Goal: Transaction & Acquisition: Book appointment/travel/reservation

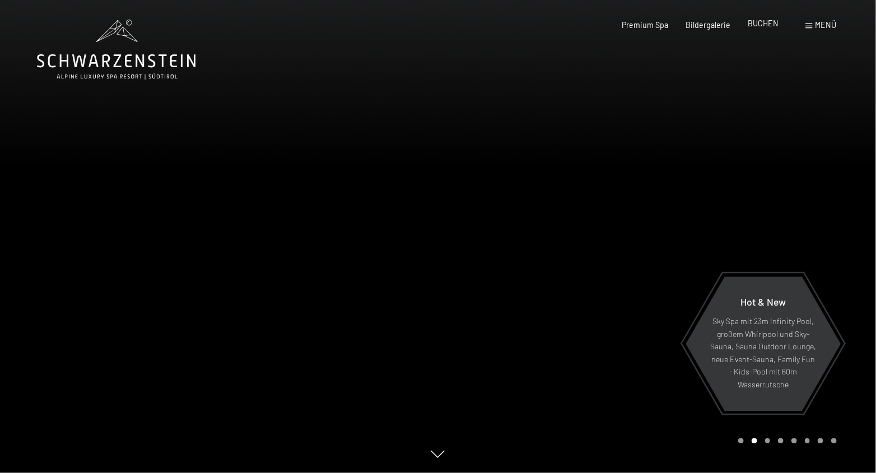
click at [765, 21] on span "BUCHEN" at bounding box center [763, 23] width 31 height 10
click at [812, 27] on span at bounding box center [809, 26] width 7 height 5
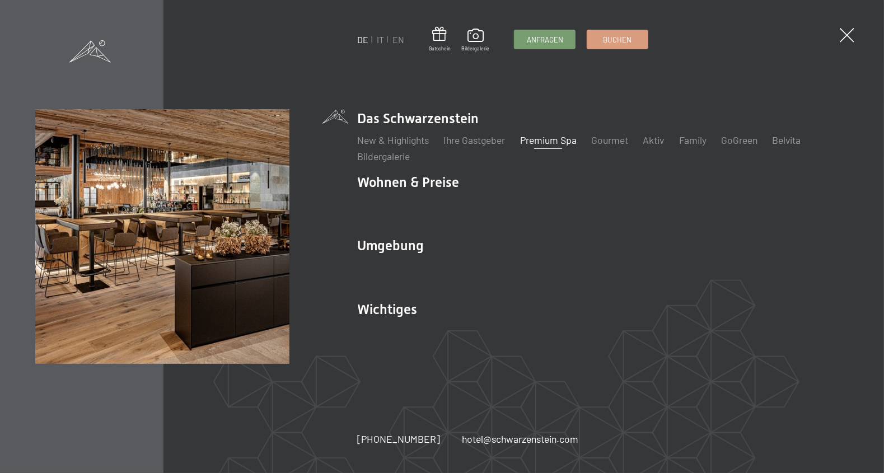
click at [538, 139] on link "Premium Spa" at bounding box center [548, 140] width 57 height 12
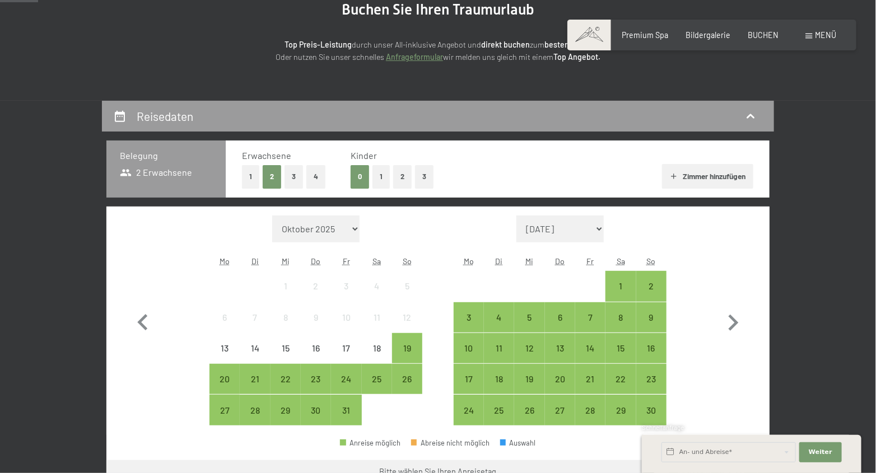
scroll to position [168, 0]
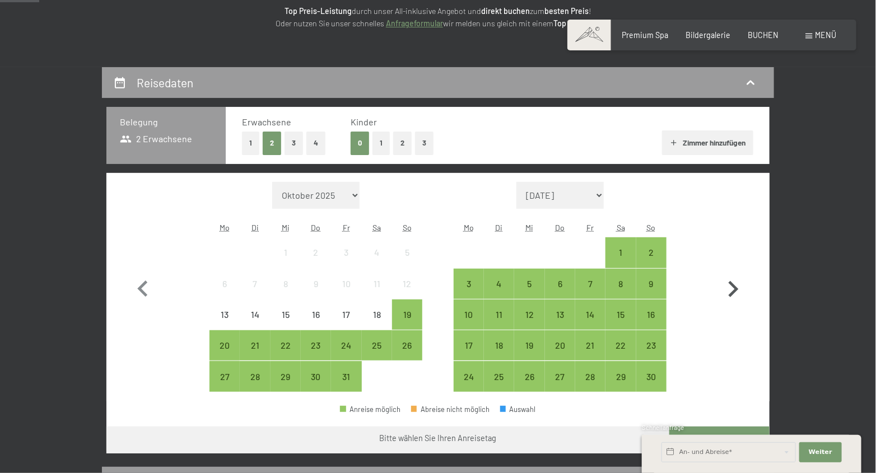
click at [729, 288] on icon "button" at bounding box center [733, 289] width 32 height 32
select select "2025-11-01"
select select "2025-12-01"
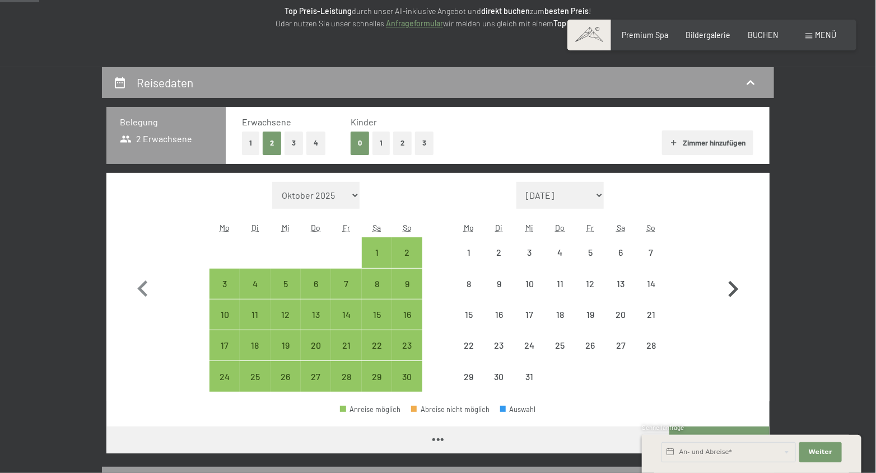
click at [729, 288] on icon "button" at bounding box center [733, 289] width 32 height 32
select select "2025-12-01"
select select "2026-01-01"
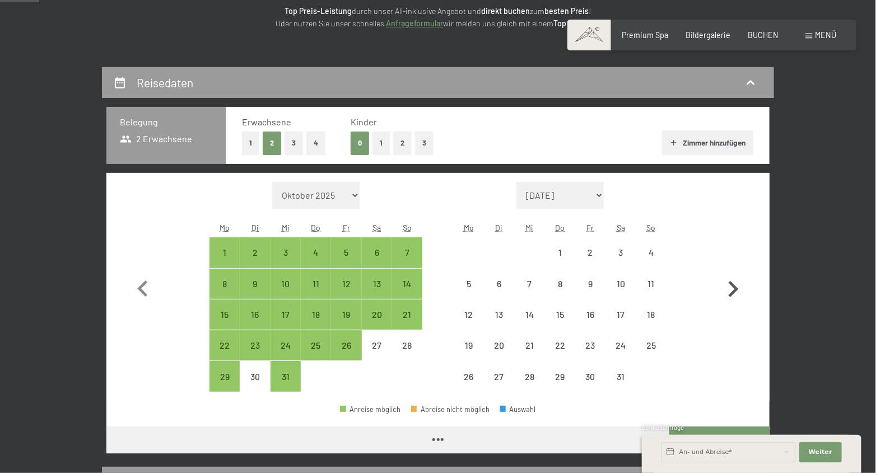
select select "2025-12-01"
select select "2026-01-01"
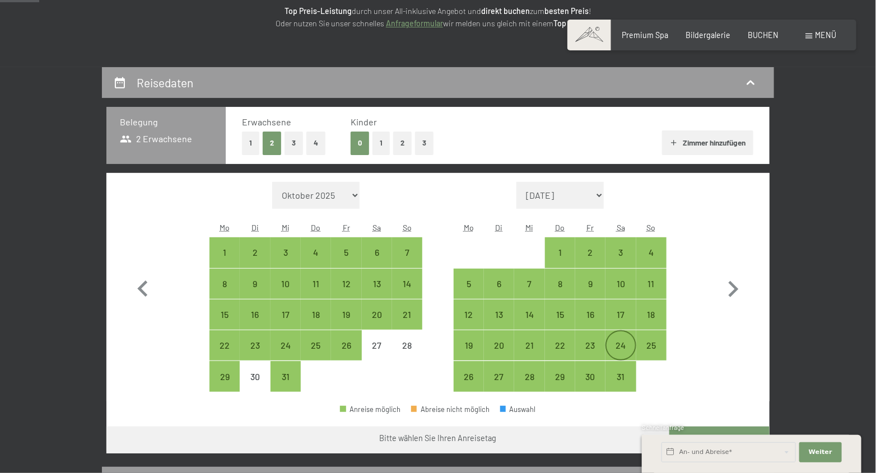
click at [627, 350] on div "24" at bounding box center [621, 355] width 28 height 28
select select "2025-12-01"
select select "2026-01-01"
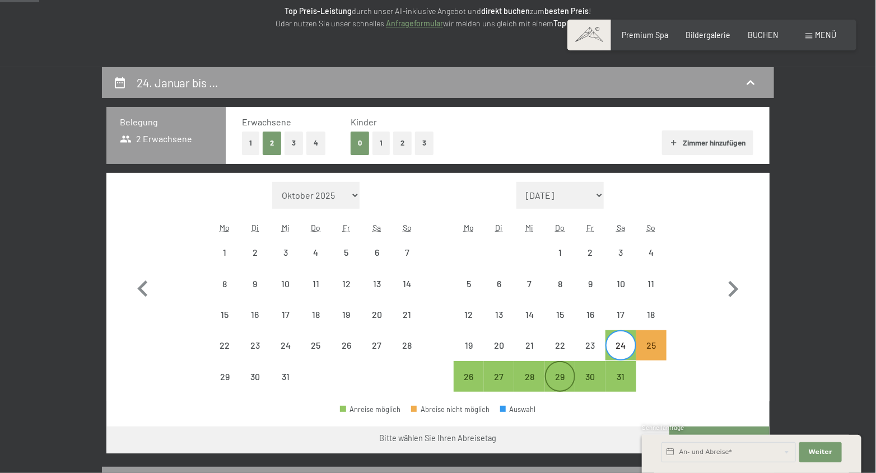
click at [563, 379] on div "29" at bounding box center [560, 386] width 28 height 28
select select "2025-12-01"
select select "2026-01-01"
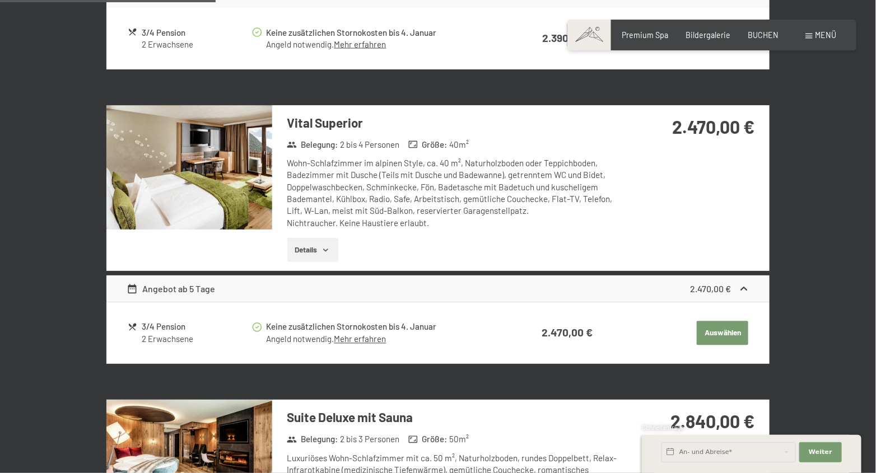
scroll to position [840, 0]
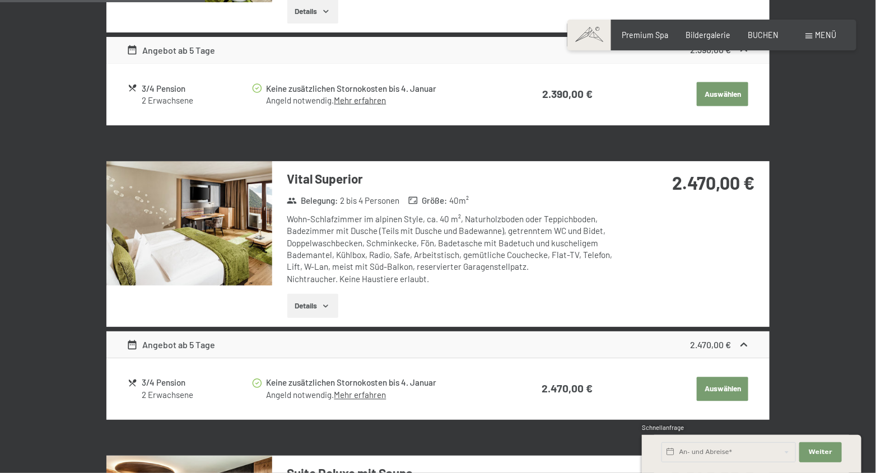
click at [322, 301] on button "Details" at bounding box center [312, 306] width 51 height 25
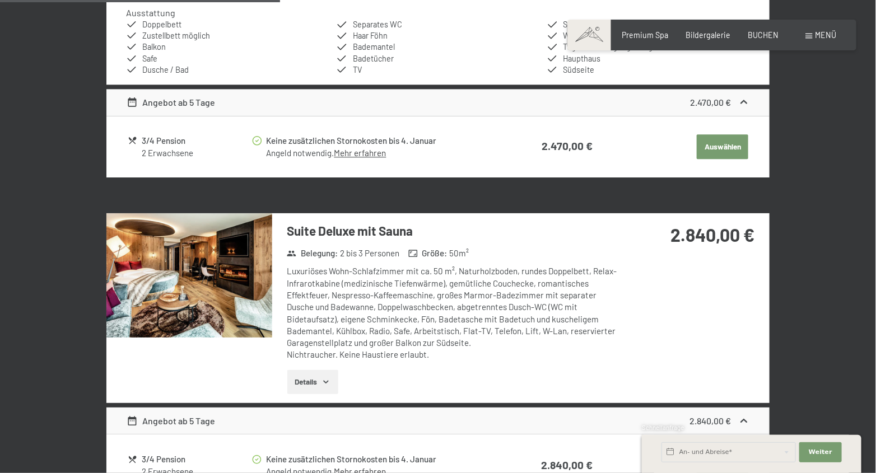
scroll to position [1176, 0]
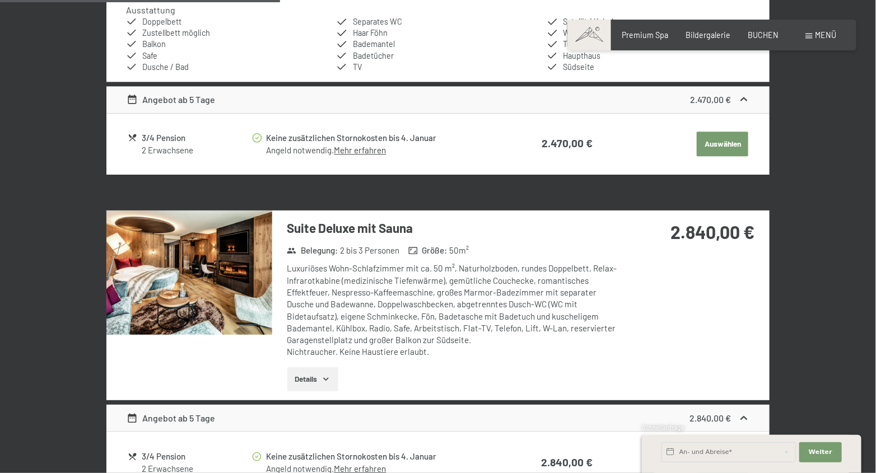
click at [323, 375] on icon "button" at bounding box center [326, 379] width 9 height 9
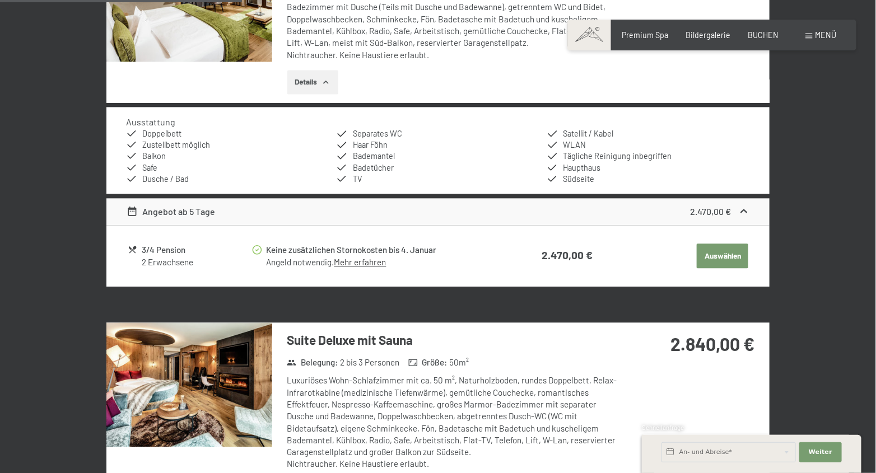
scroll to position [896, 0]
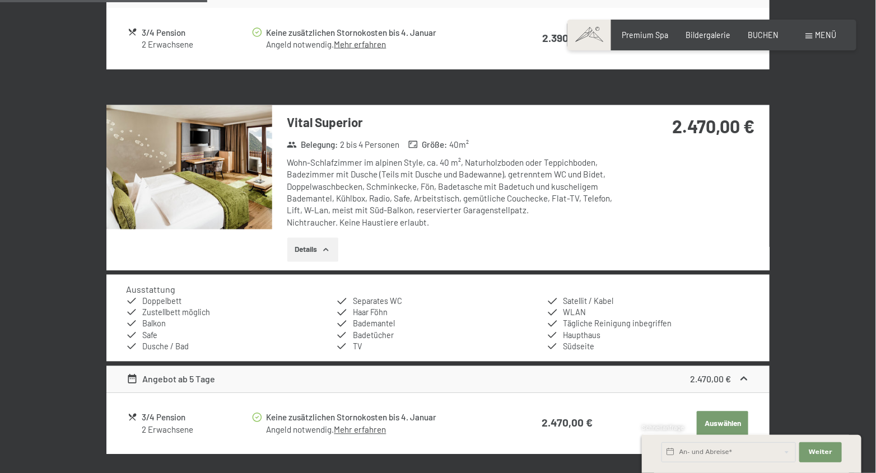
click at [211, 177] on img at bounding box center [189, 167] width 166 height 124
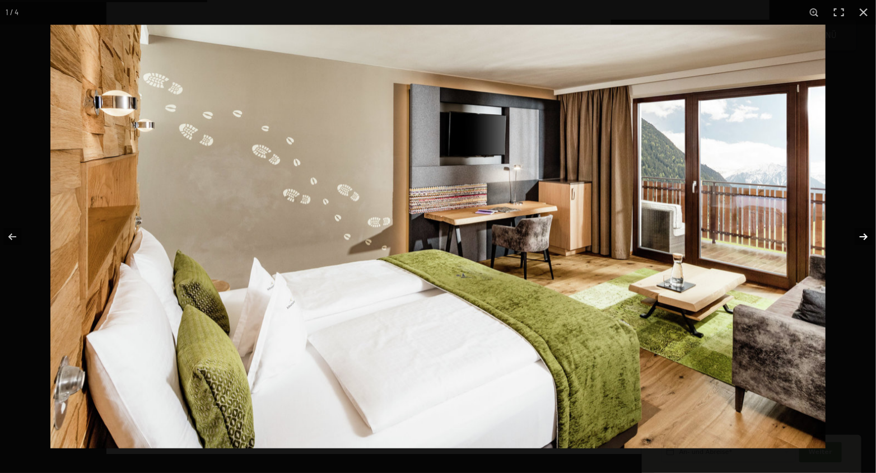
click at [859, 235] on button "button" at bounding box center [856, 237] width 39 height 56
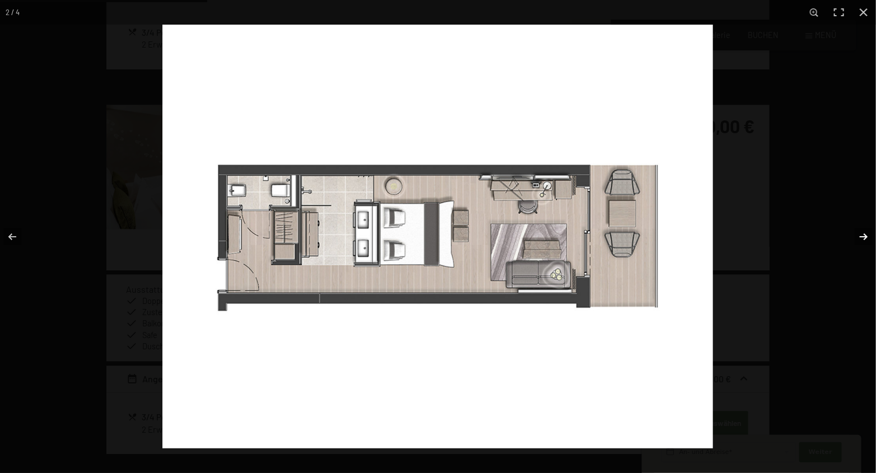
click at [859, 235] on button "button" at bounding box center [856, 237] width 39 height 56
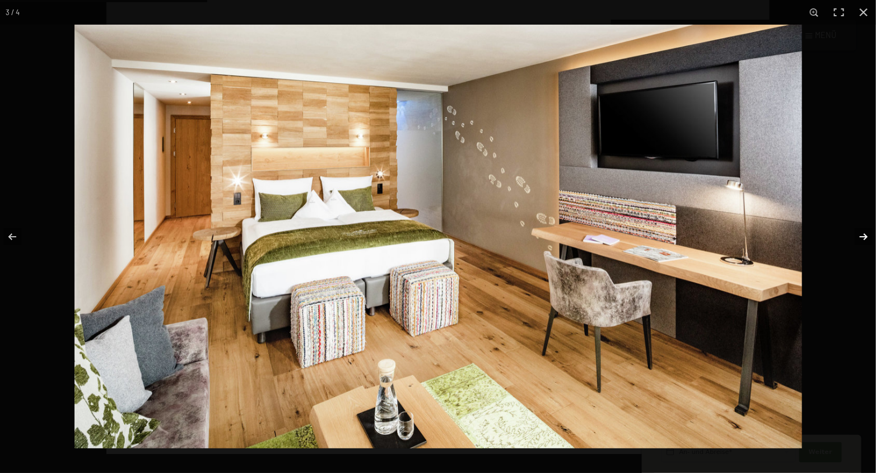
click at [859, 235] on button "button" at bounding box center [856, 237] width 39 height 56
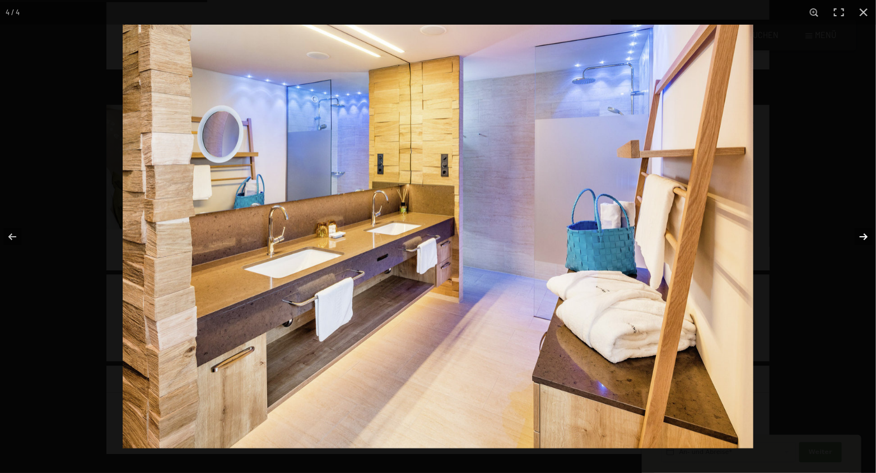
click at [859, 235] on button "button" at bounding box center [856, 237] width 39 height 56
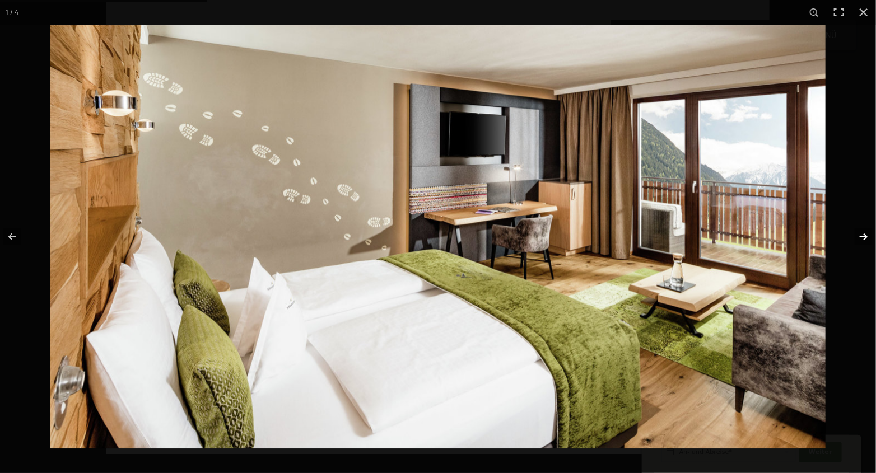
click at [859, 235] on button "button" at bounding box center [856, 237] width 39 height 56
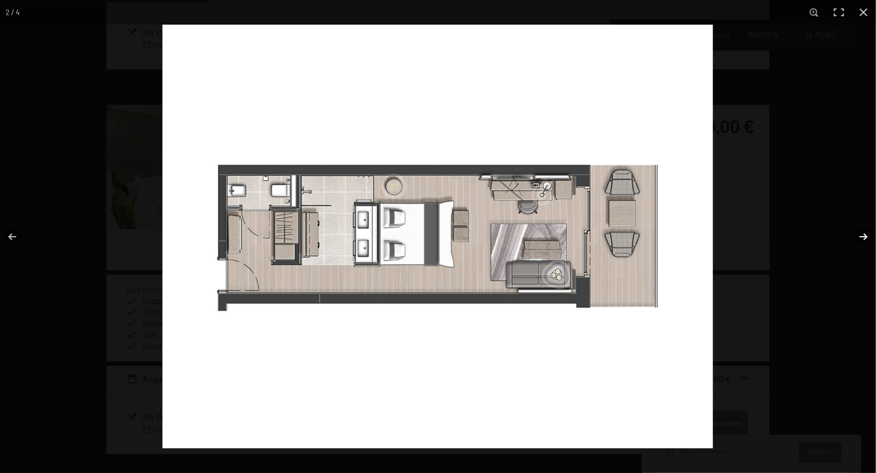
click at [859, 235] on button "button" at bounding box center [856, 237] width 39 height 56
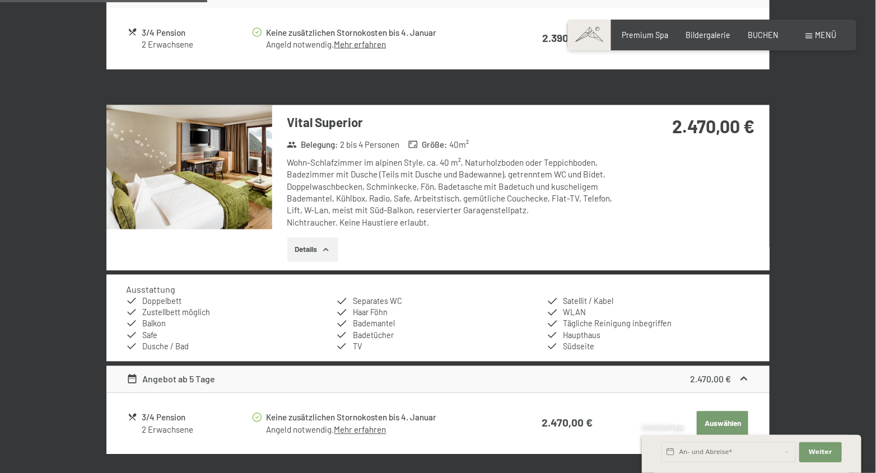
click at [0, 0] on button "button" at bounding box center [0, 0] width 0 height 0
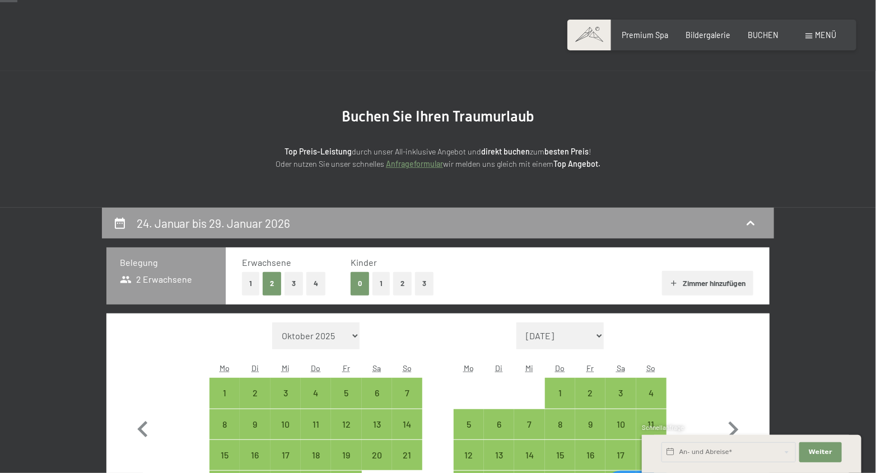
scroll to position [0, 0]
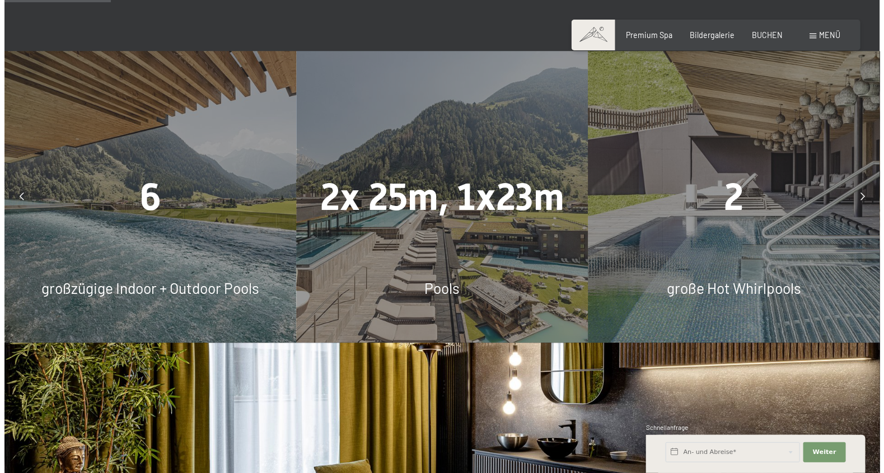
scroll to position [896, 0]
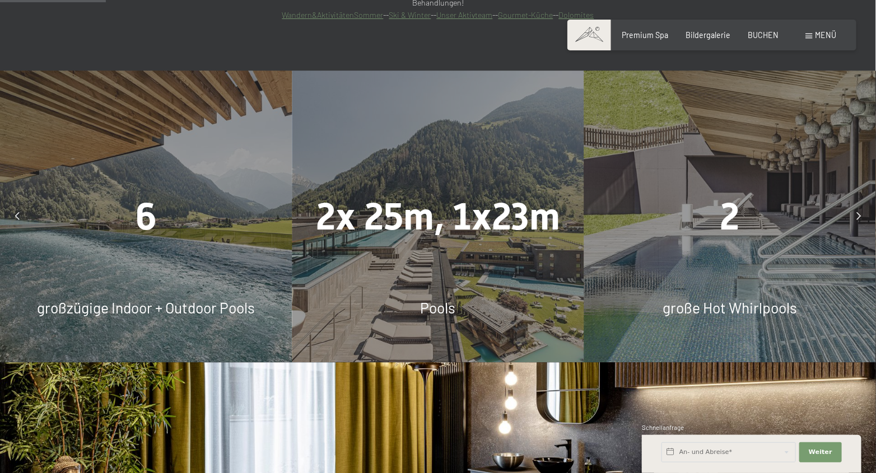
click at [858, 213] on icon at bounding box center [858, 217] width 4 height 8
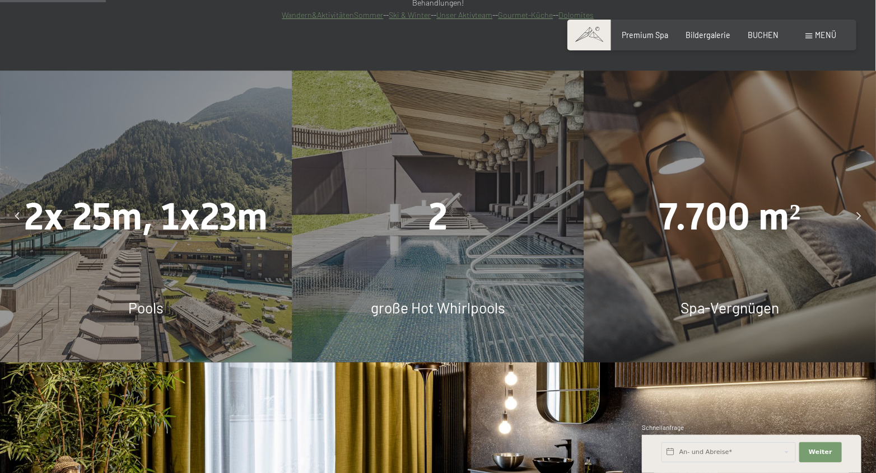
click at [858, 213] on icon at bounding box center [858, 217] width 4 height 8
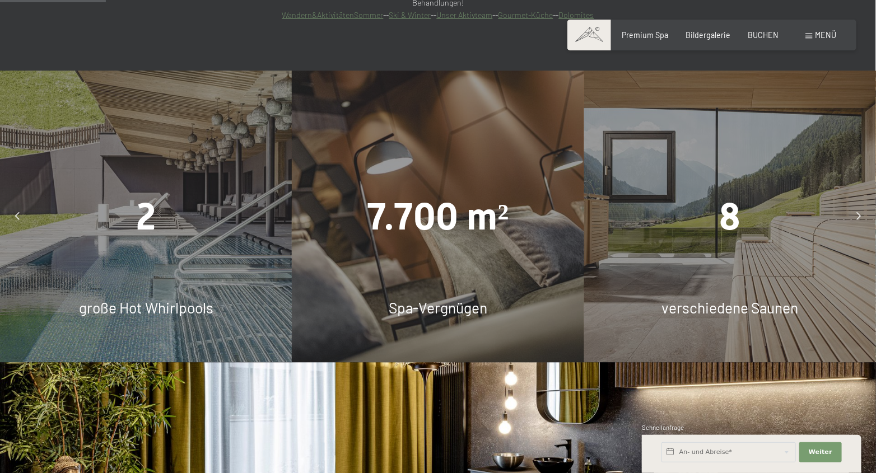
click at [858, 213] on icon at bounding box center [858, 217] width 4 height 8
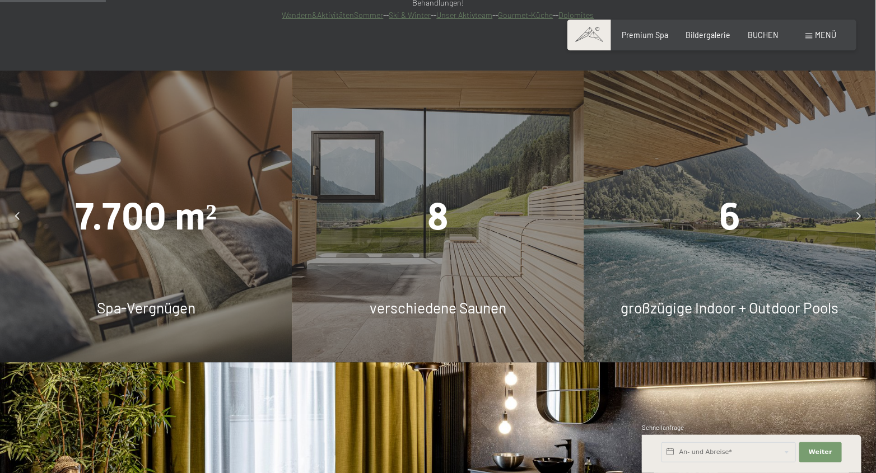
click at [858, 213] on icon at bounding box center [858, 217] width 4 height 8
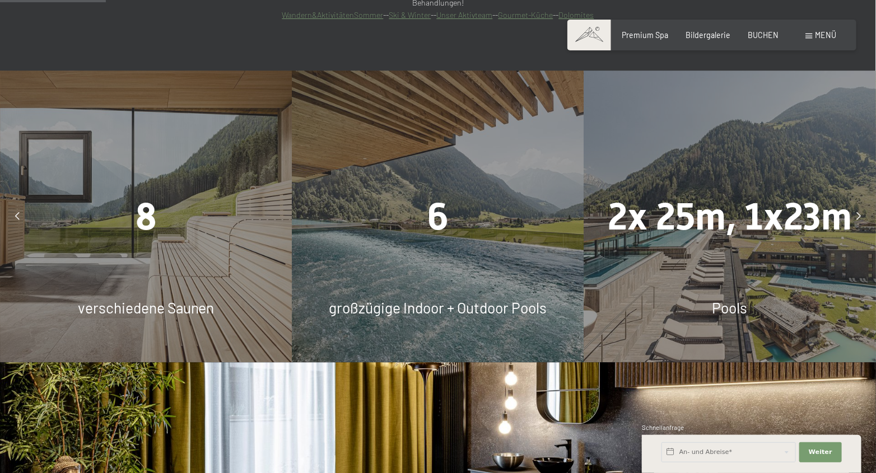
click at [858, 213] on icon at bounding box center [858, 217] width 4 height 8
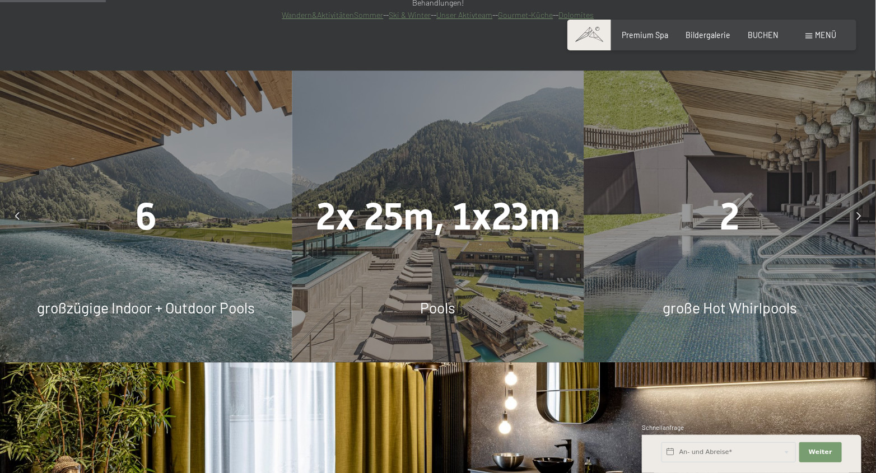
click at [858, 213] on icon at bounding box center [858, 217] width 4 height 8
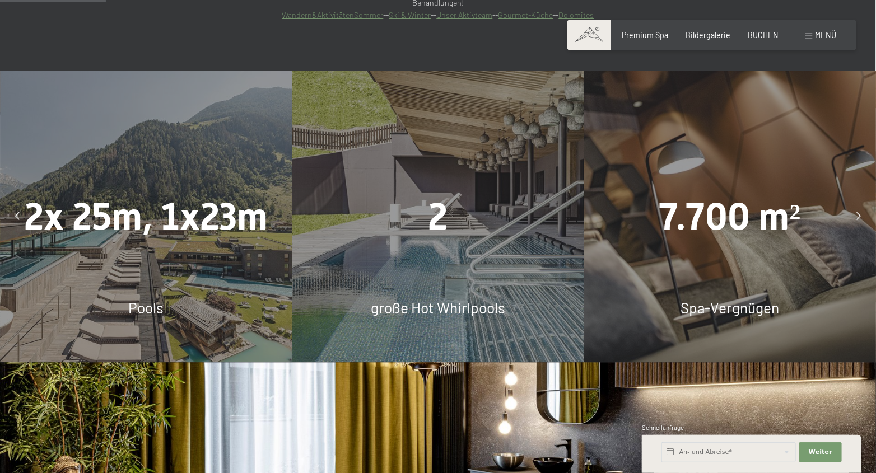
click at [808, 30] on div "Menü" at bounding box center [821, 35] width 31 height 11
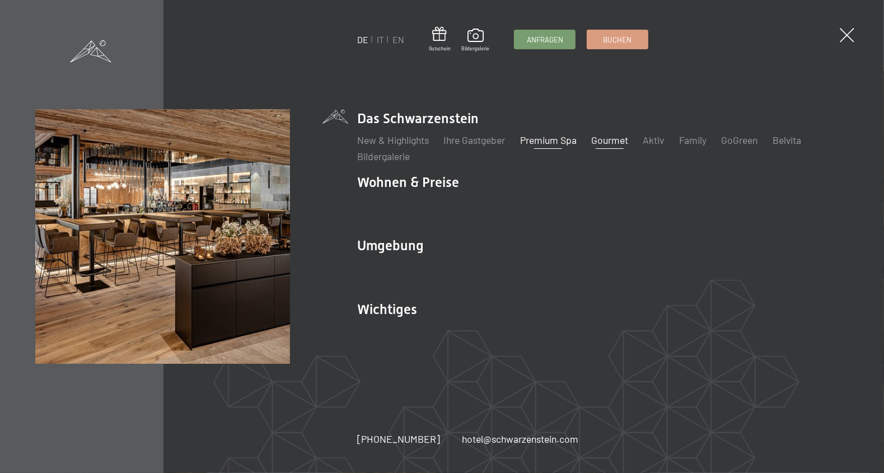
click at [619, 141] on link "Gourmet" at bounding box center [610, 140] width 37 height 12
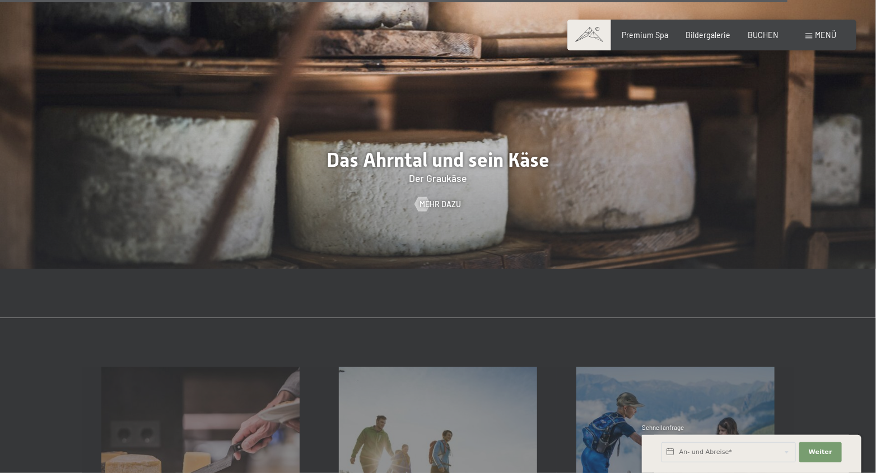
scroll to position [3473, 0]
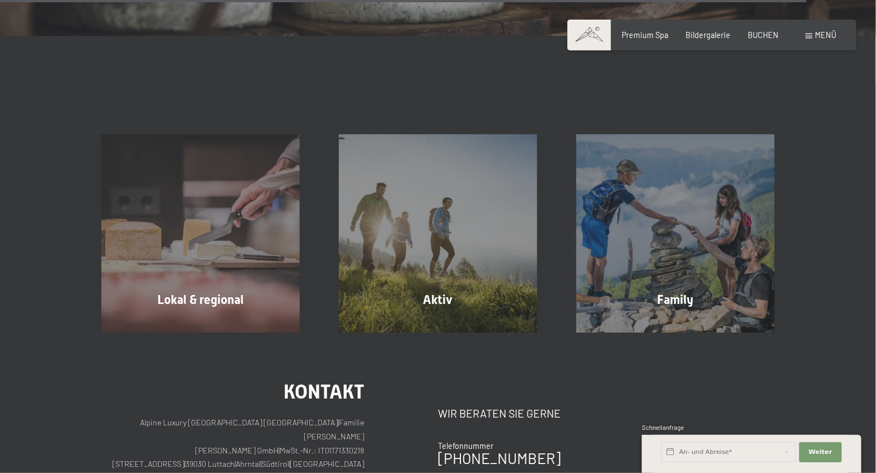
click at [810, 38] on div "Menü" at bounding box center [821, 35] width 31 height 11
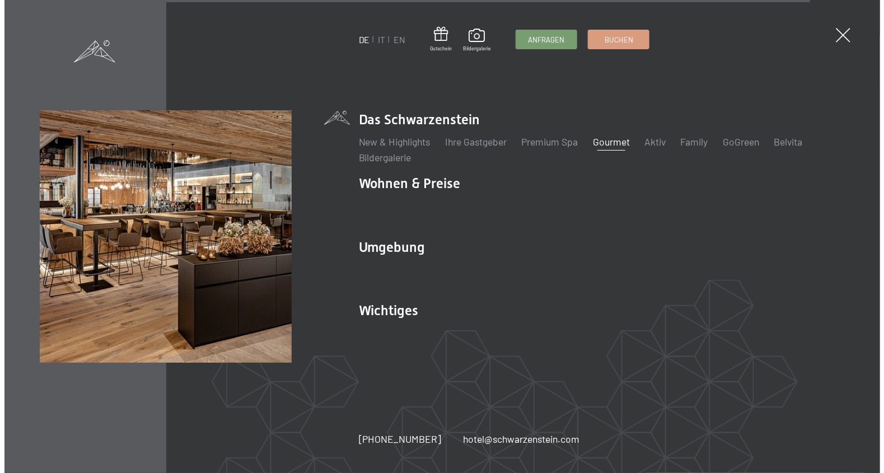
scroll to position [3483, 0]
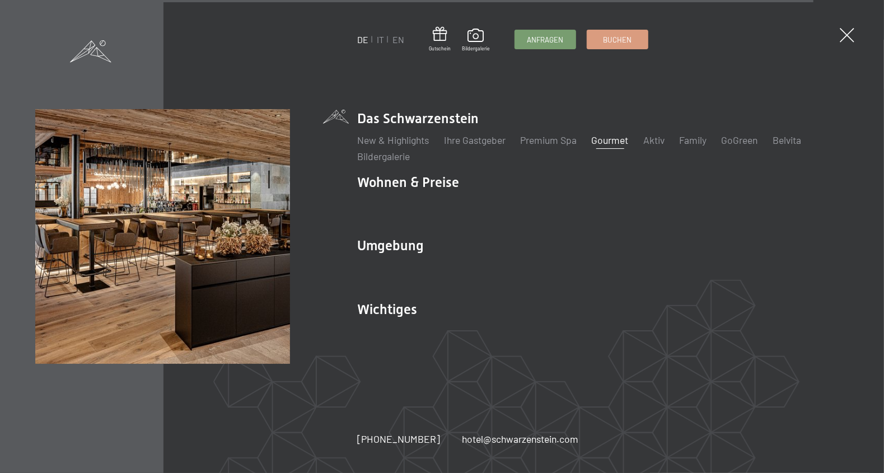
click at [622, 143] on link "Gourmet" at bounding box center [610, 140] width 37 height 12
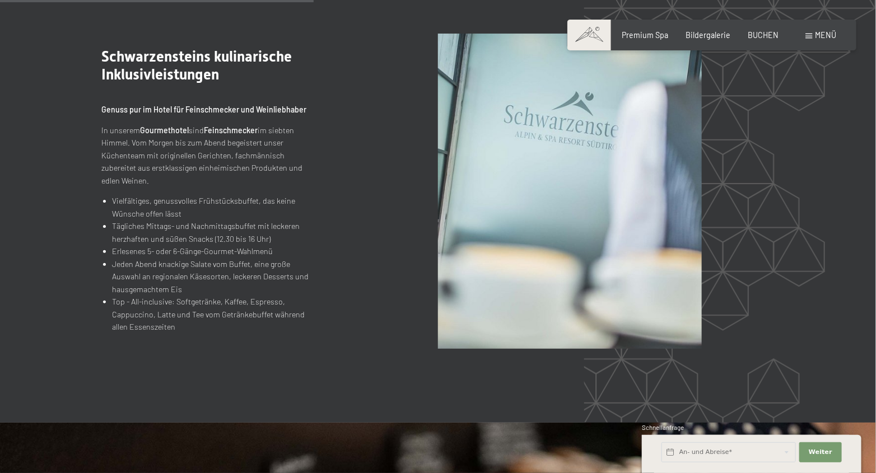
scroll to position [1344, 0]
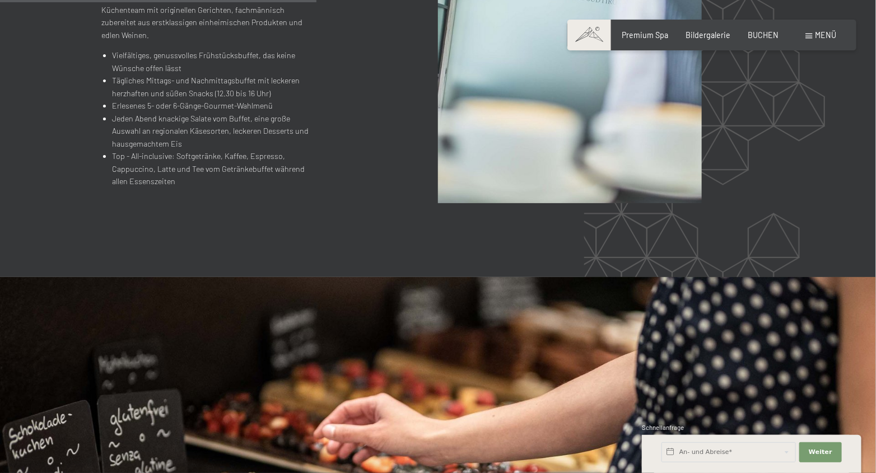
click at [814, 40] on div "Menü" at bounding box center [821, 35] width 31 height 11
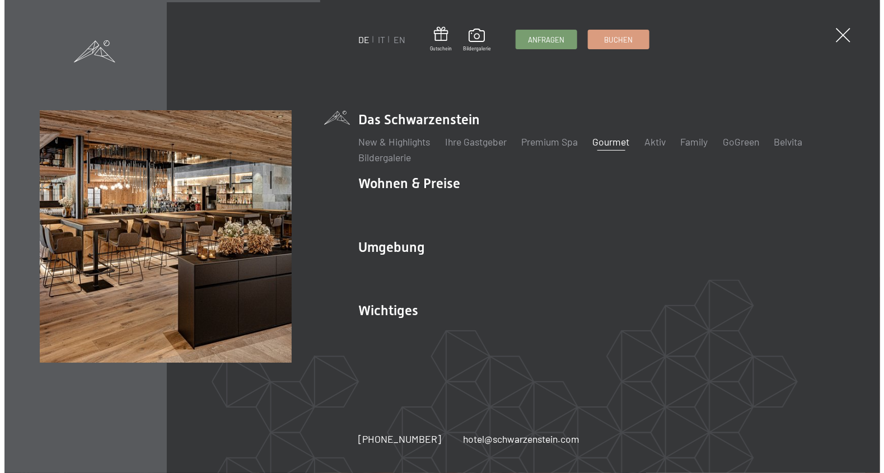
scroll to position [1348, 0]
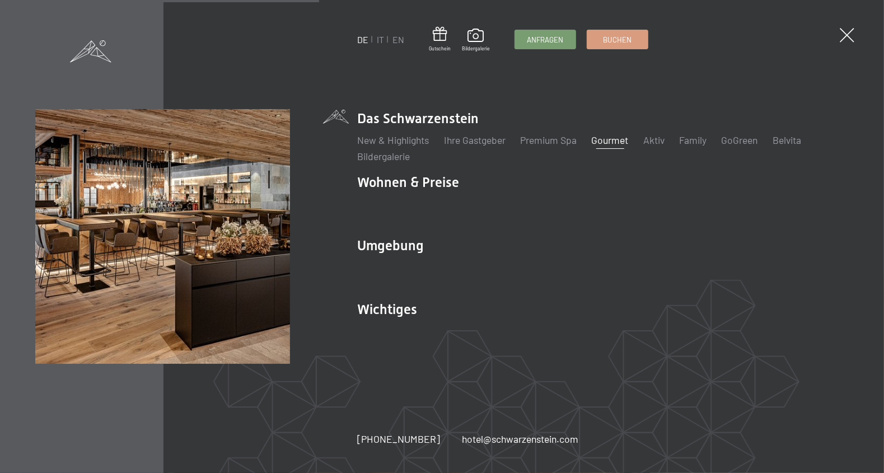
click at [672, 148] on ul "New & Highlights Ihre Gastgeber Premium Spa Gourmet Aktiv Wochenprogramm Bilder…" at bounding box center [602, 148] width 491 height 30
